Goal: Task Accomplishment & Management: Complete application form

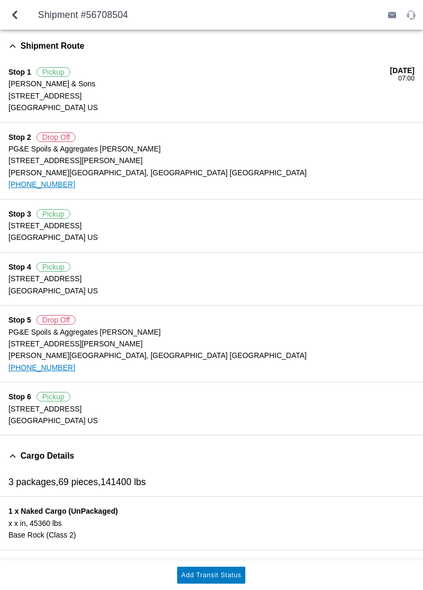
click at [219, 578] on button "Add Transit Status" at bounding box center [211, 574] width 68 height 17
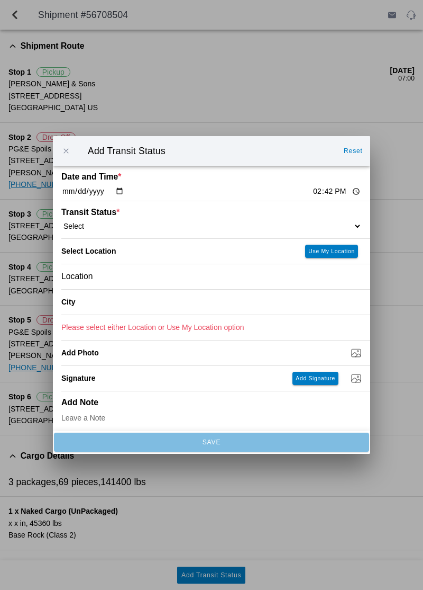
click at [312, 188] on input "14:42" at bounding box center [337, 191] width 50 height 11
type input "14:15"
click at [308, 221] on select "Select Arrive at Drop Off Arrive at Pickup Break Start Break Stop Depart Drop O…" at bounding box center [211, 226] width 301 height 10
select select "ARVDLVLOC"
click at [179, 275] on div "Location" at bounding box center [211, 276] width 301 height 25
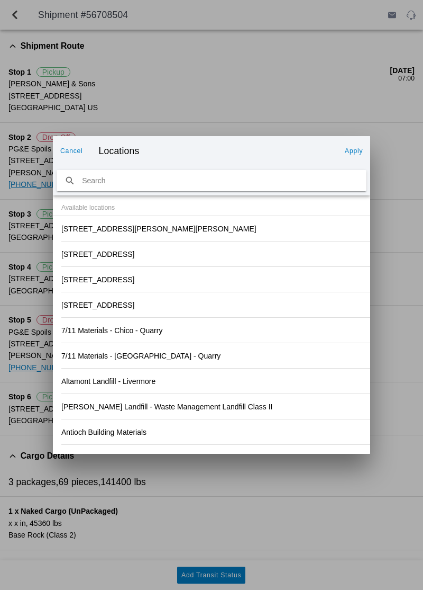
click at [0, 0] on slot "[STREET_ADDRESS][PERSON_NAME][PERSON_NAME]" at bounding box center [0, 0] width 0 height 0
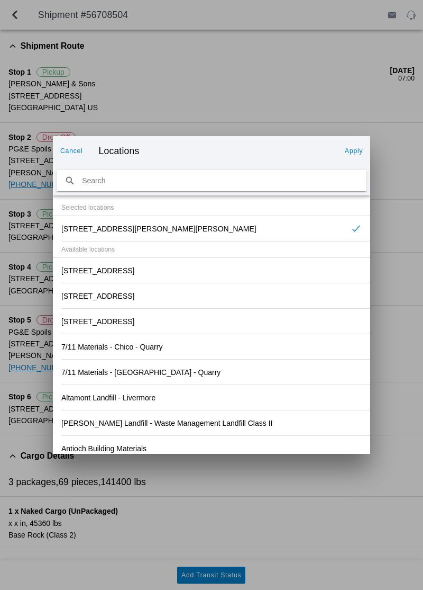
click at [342, 155] on button "Apply" at bounding box center [354, 150] width 26 height 17
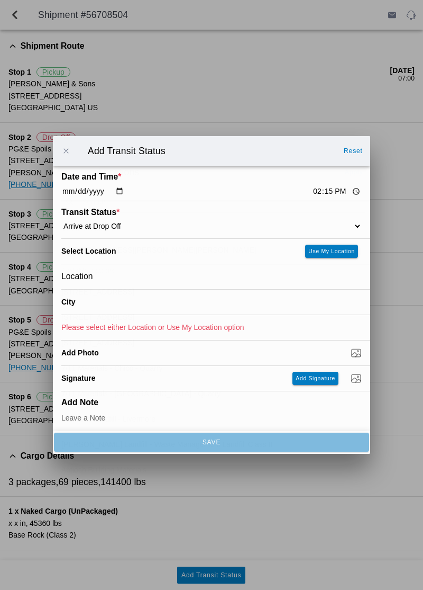
type input "[PERSON_NAME][GEOGRAPHIC_DATA]"
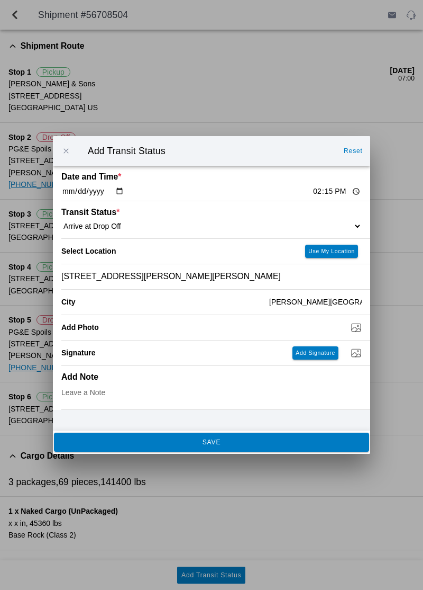
click at [243, 443] on span "SAVE" at bounding box center [211, 442] width 301 height 6
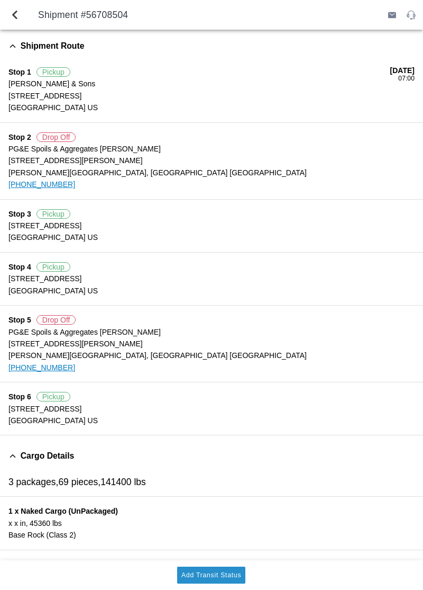
click at [0, 0] on slot "Add Transit Status" at bounding box center [0, 0] width 0 height 0
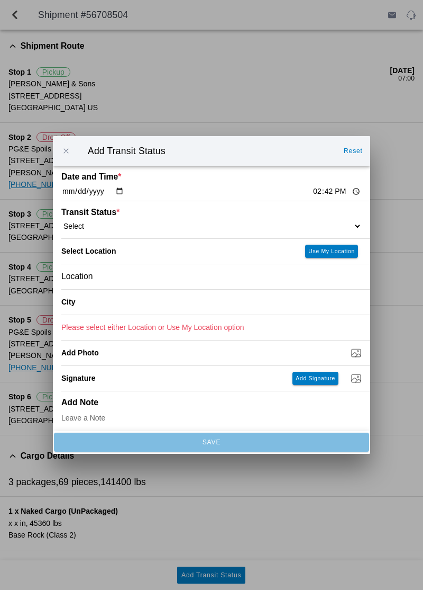
click at [293, 222] on select "Select Arrive at Drop Off Arrive at Pickup Break Start Break Stop Depart Drop O…" at bounding box center [211, 226] width 301 height 10
select select "DPTDLVLOC"
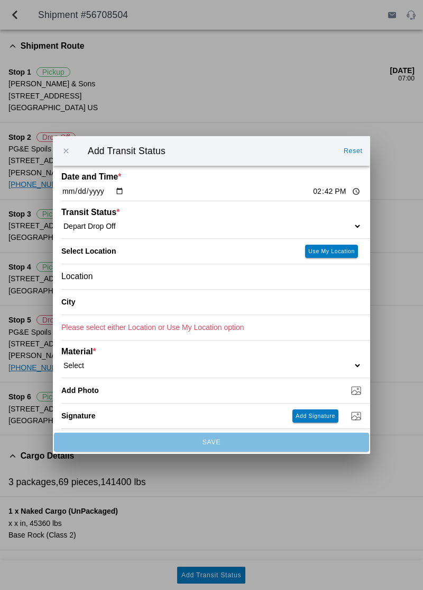
click at [210, 279] on div "Location" at bounding box center [211, 276] width 301 height 25
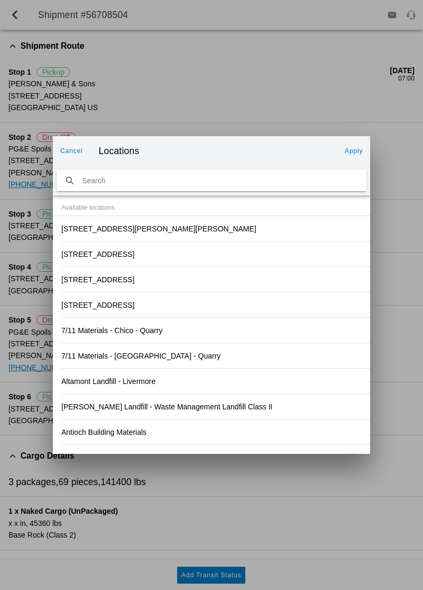
click at [194, 221] on div "[STREET_ADDRESS][PERSON_NAME][PERSON_NAME]" at bounding box center [211, 228] width 301 height 25
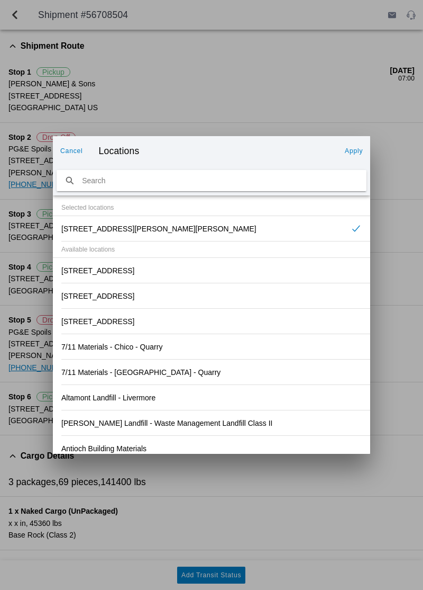
click at [0, 0] on slot "Apply" at bounding box center [0, 0] width 0 height 0
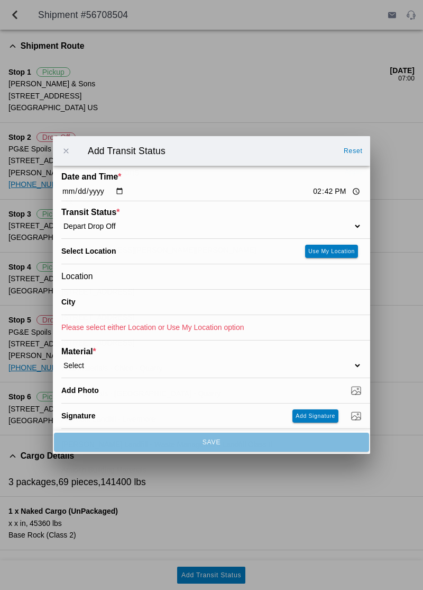
type input "[PERSON_NAME][GEOGRAPHIC_DATA]"
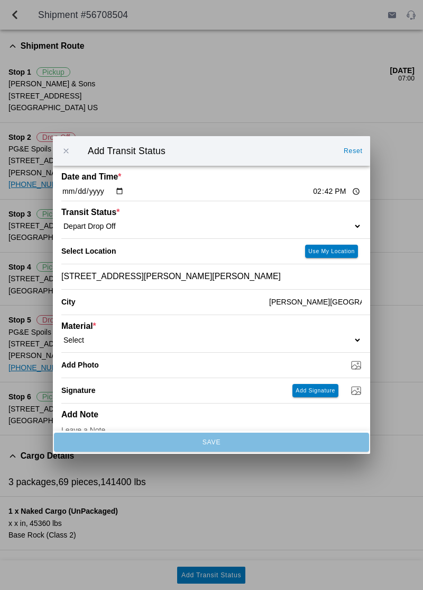
click at [241, 335] on select "Select 1" x 3" Rock 1" x 4" Rock 2" x 4" Rock Asphalt Cold Patch Backfill Spec …" at bounding box center [211, 340] width 301 height 10
select select "708651"
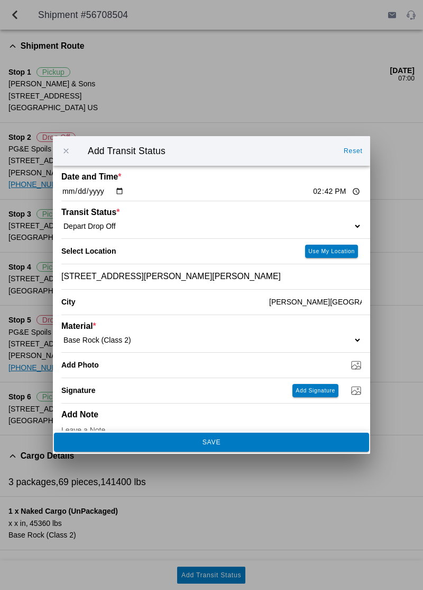
click at [243, 442] on span "SAVE" at bounding box center [211, 442] width 301 height 6
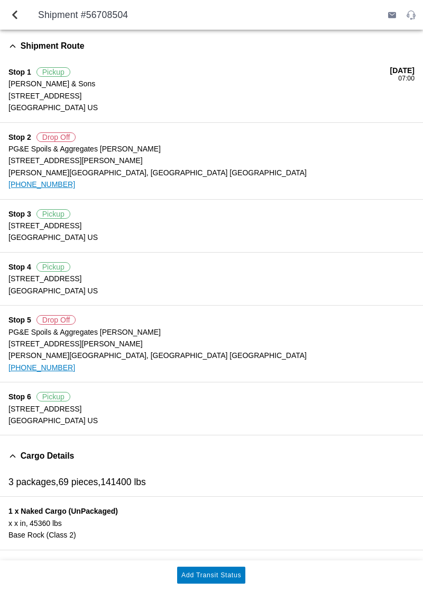
click at [0, 0] on slot "Add Transit Status" at bounding box center [0, 0] width 0 height 0
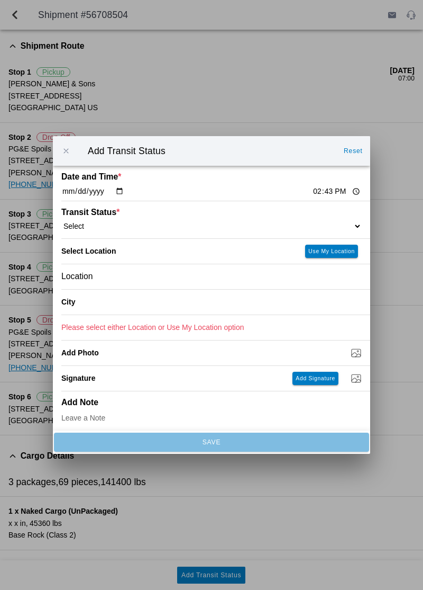
click at [312, 189] on input "14:43" at bounding box center [337, 191] width 50 height 11
type input "15:45"
click at [310, 221] on select "Select Arrive at Drop Off Arrive at Pickup Break Start Break Stop Depart Drop O…" at bounding box center [211, 226] width 301 height 10
select select "DELIVRED"
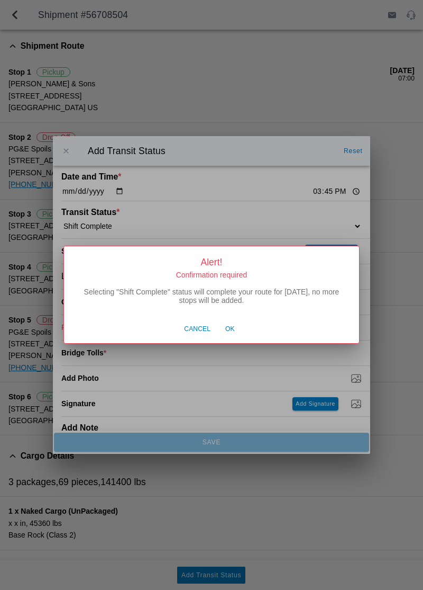
click at [233, 334] on button "Ok" at bounding box center [230, 329] width 20 height 20
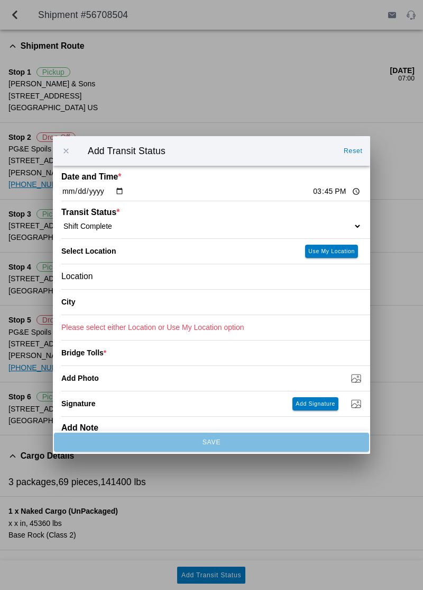
click at [257, 278] on div "Location" at bounding box center [211, 276] width 301 height 25
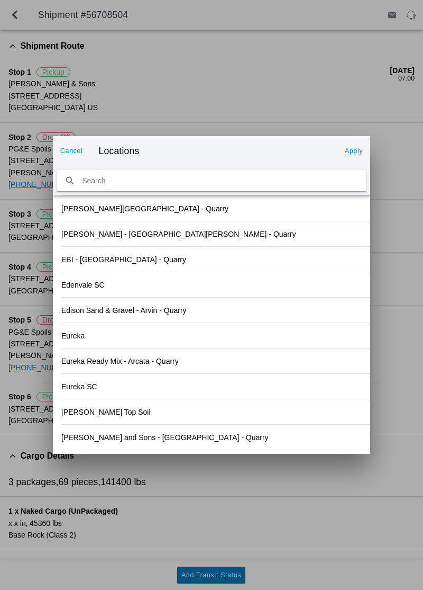
click at [0, 0] on slot "[PERSON_NAME] and Sons - [GEOGRAPHIC_DATA] - Quarry" at bounding box center [0, 0] width 0 height 0
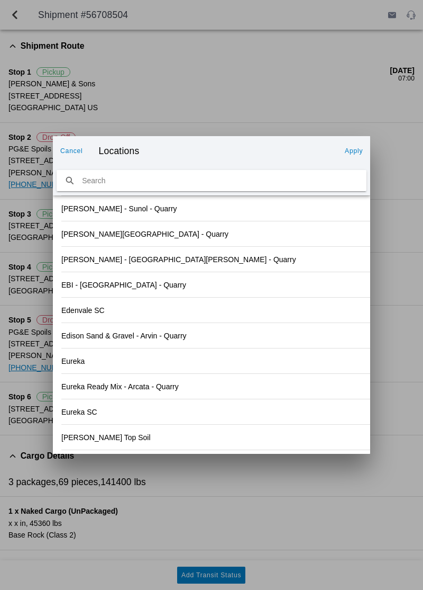
click at [0, 0] on slot "Apply" at bounding box center [0, 0] width 0 height 0
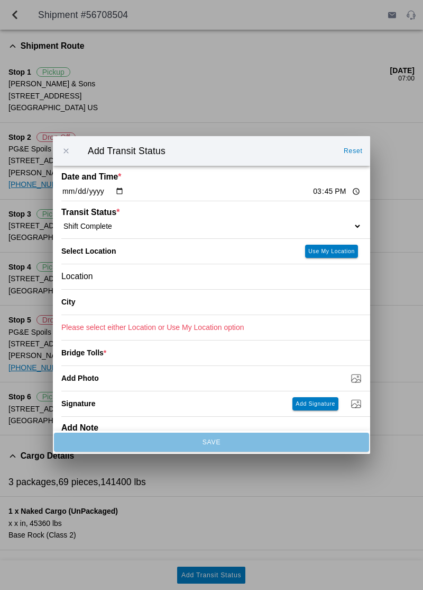
type input "[GEOGRAPHIC_DATA]"
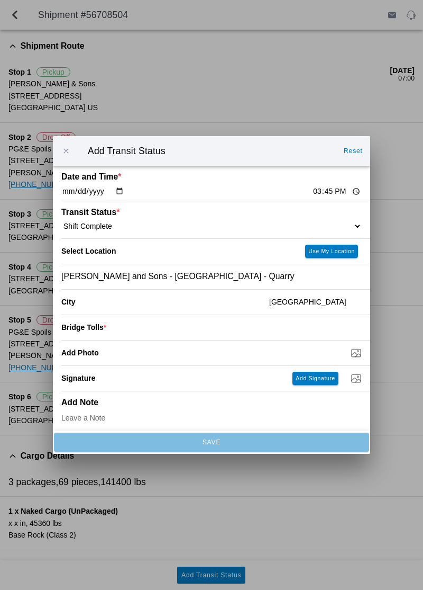
click at [276, 329] on input "number" at bounding box center [234, 326] width 256 height 23
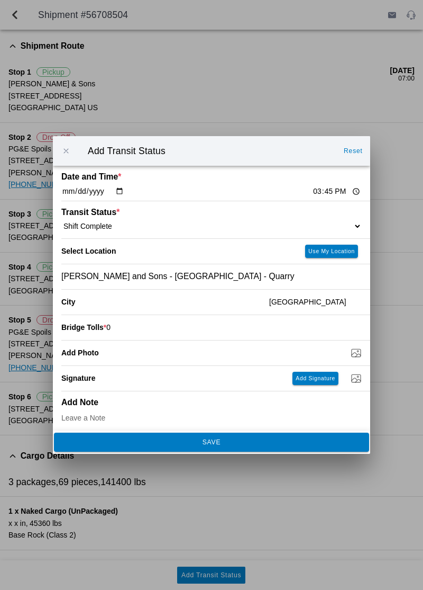
type input "0"
click at [258, 440] on span "SAVE" at bounding box center [211, 442] width 301 height 6
